Goal: Information Seeking & Learning: Learn about a topic

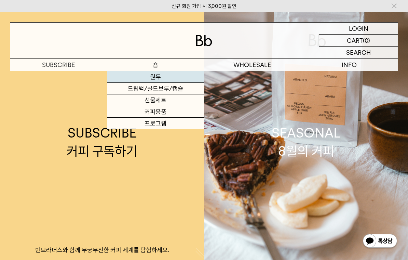
click at [154, 77] on link "원두" at bounding box center [155, 77] width 97 height 12
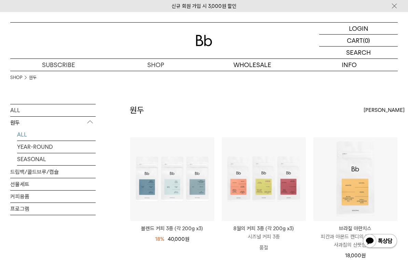
click at [154, 77] on div "SHOP 원두" at bounding box center [204, 87] width 388 height 33
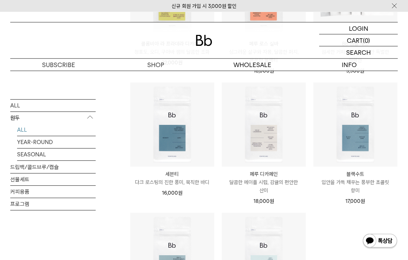
scroll to position [315, 0]
click at [354, 183] on p "입안을 가득 채우는 풍부한 초콜릿 향미" at bounding box center [356, 186] width 84 height 16
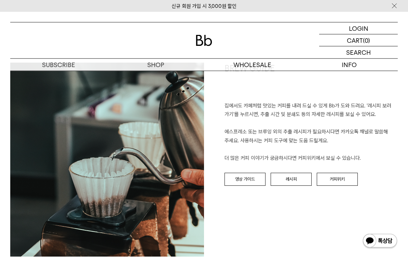
scroll to position [799, 0]
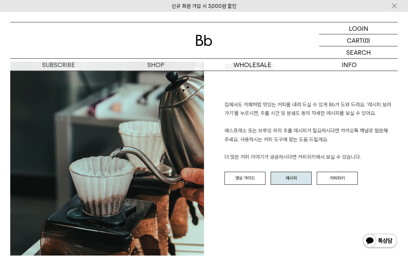
click at [298, 172] on link "레시피" at bounding box center [291, 178] width 41 height 13
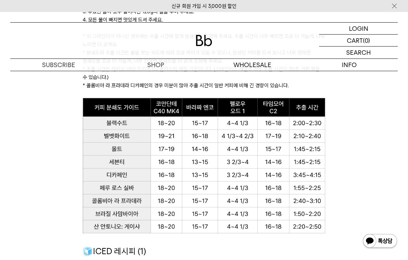
scroll to position [696, 0]
